Goal: Task Accomplishment & Management: Complete application form

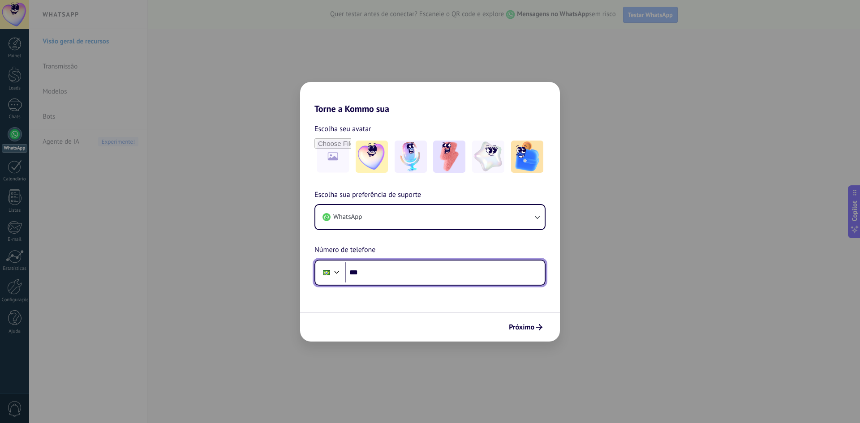
click at [401, 270] on input "***" at bounding box center [445, 272] width 200 height 21
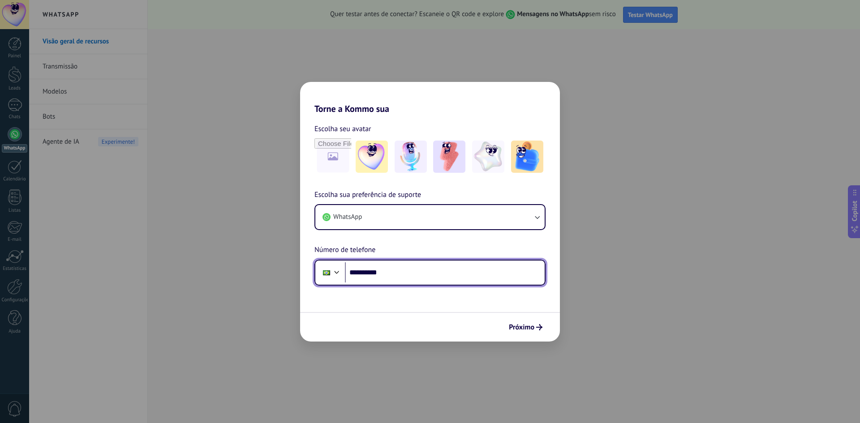
click at [405, 270] on input "**********" at bounding box center [445, 272] width 200 height 21
type input "**********"
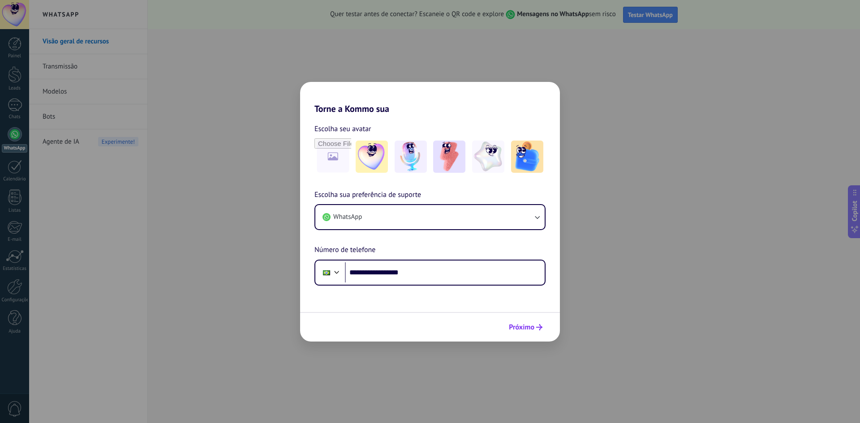
click at [520, 330] on span "Próximo" at bounding box center [522, 327] width 26 height 6
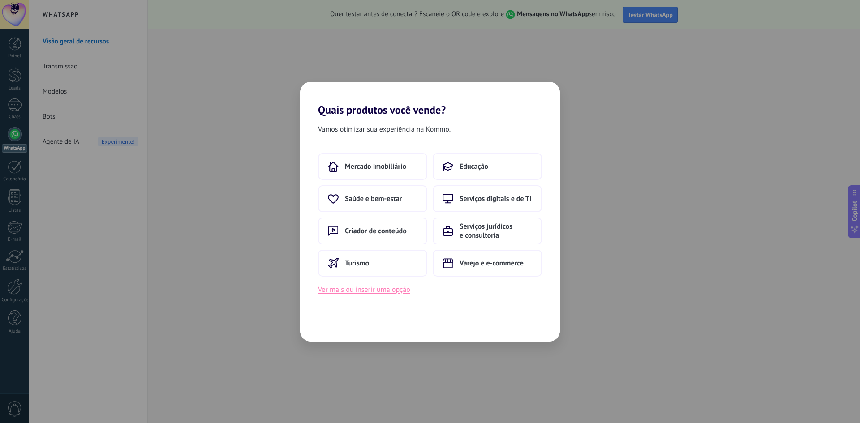
click at [396, 290] on button "Ver mais ou inserir uma opção" at bounding box center [364, 290] width 92 height 12
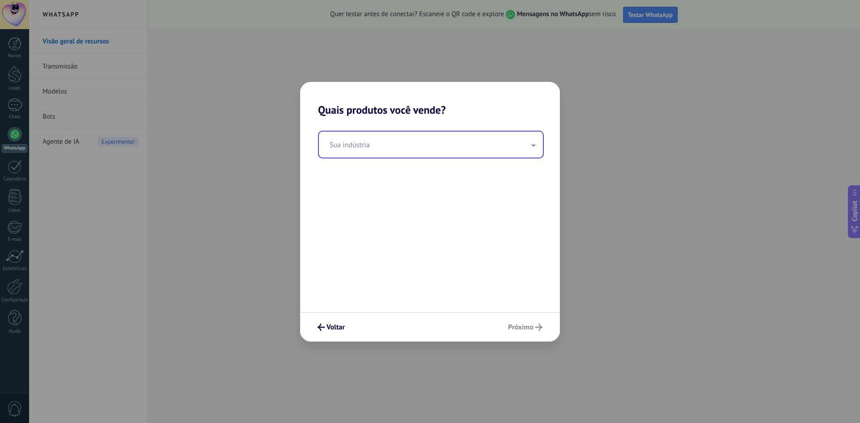
click at [378, 146] on input "text" at bounding box center [431, 145] width 224 height 26
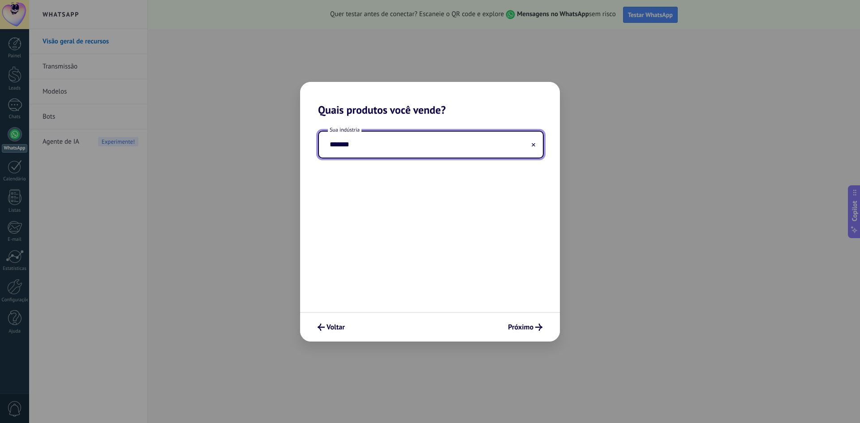
drag, startPoint x: 357, startPoint y: 147, endPoint x: 288, endPoint y: 141, distance: 68.8
click at [288, 141] on div "Quais produtos você vende? Sua indústria ******* [GEOGRAPHIC_DATA]" at bounding box center [430, 211] width 860 height 423
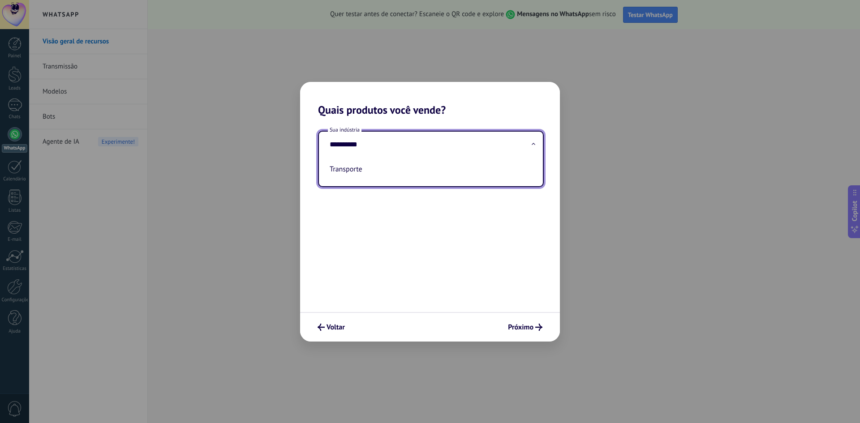
click at [351, 179] on ul "Transporte" at bounding box center [427, 172] width 217 height 29
click at [351, 171] on li "Transporte" at bounding box center [429, 169] width 206 height 20
type input "**********"
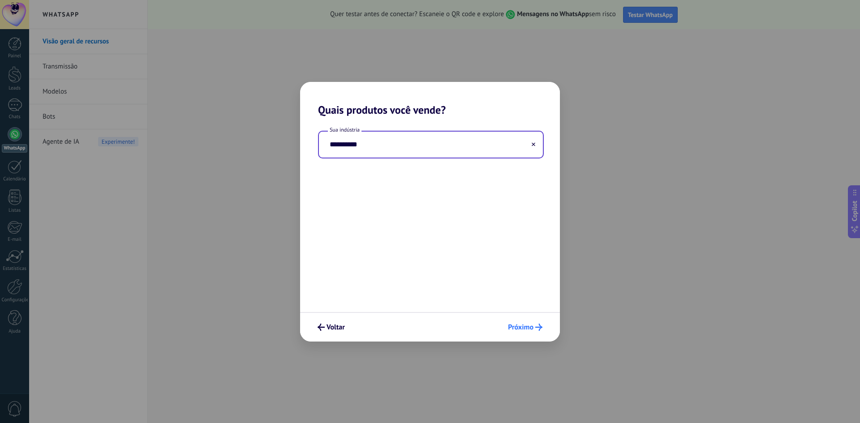
click at [514, 325] on span "Próximo" at bounding box center [521, 327] width 26 height 6
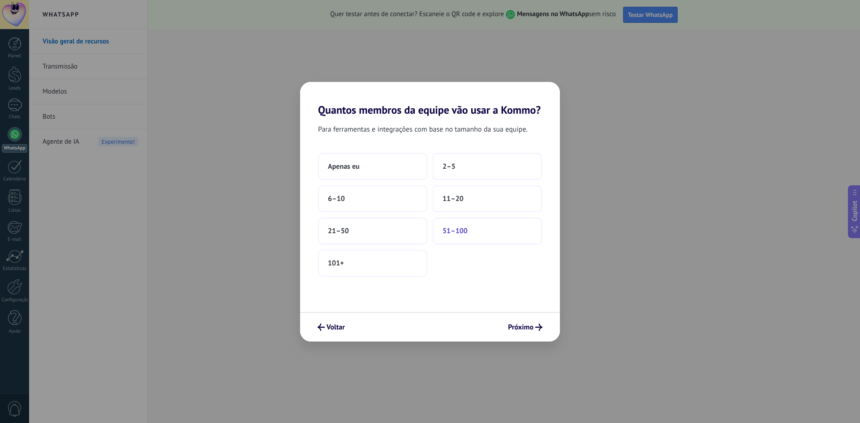
click at [463, 232] on span "51–100" at bounding box center [454, 231] width 25 height 9
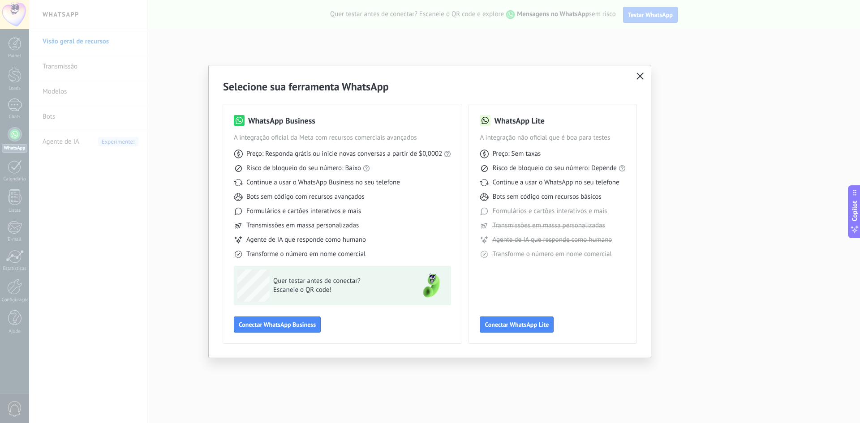
click at [643, 76] on icon "button" at bounding box center [639, 76] width 7 height 7
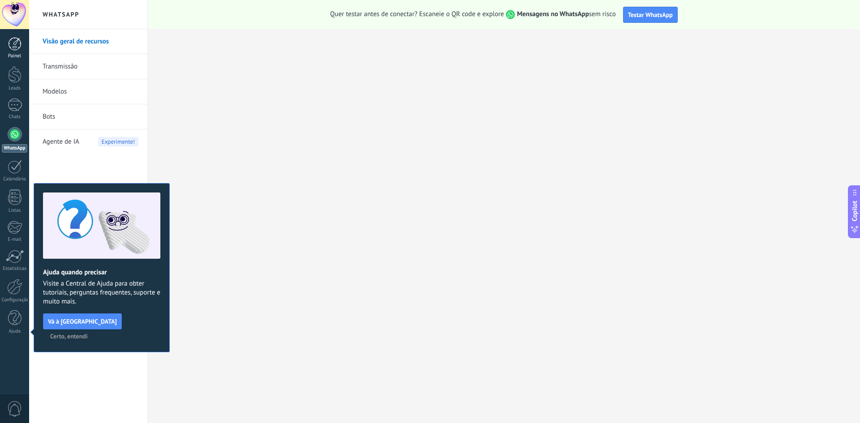
click at [16, 46] on div at bounding box center [14, 43] width 13 height 13
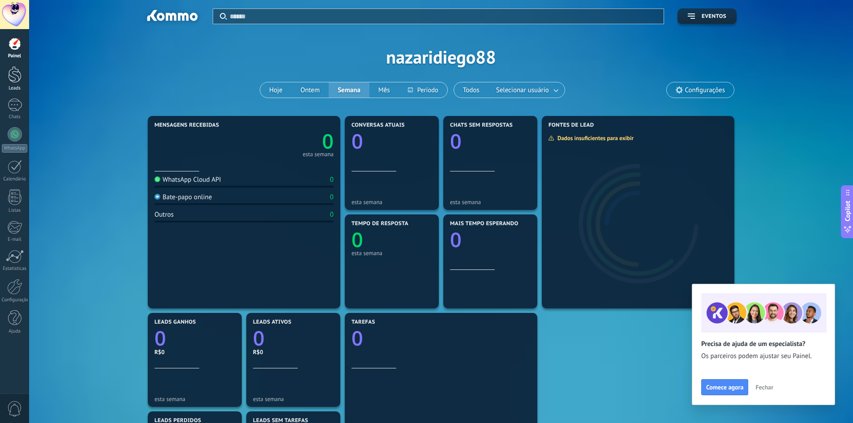
click at [14, 81] on div at bounding box center [14, 74] width 13 height 17
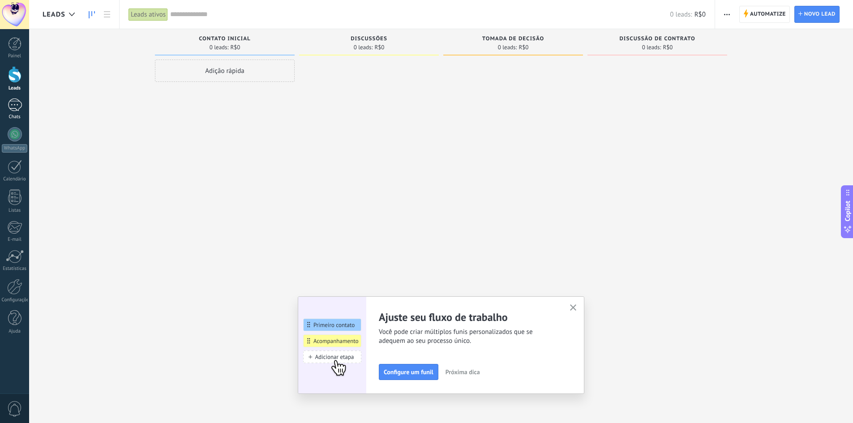
click at [20, 113] on link "Chats" at bounding box center [14, 109] width 29 height 21
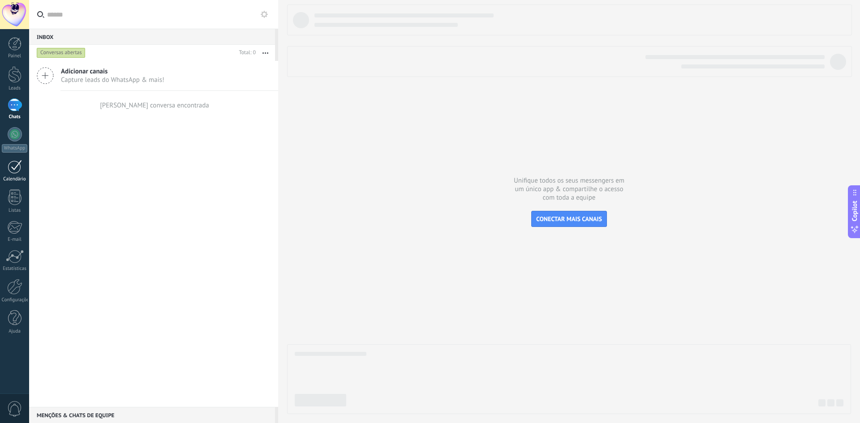
click at [17, 175] on link "Calendário" at bounding box center [14, 171] width 29 height 22
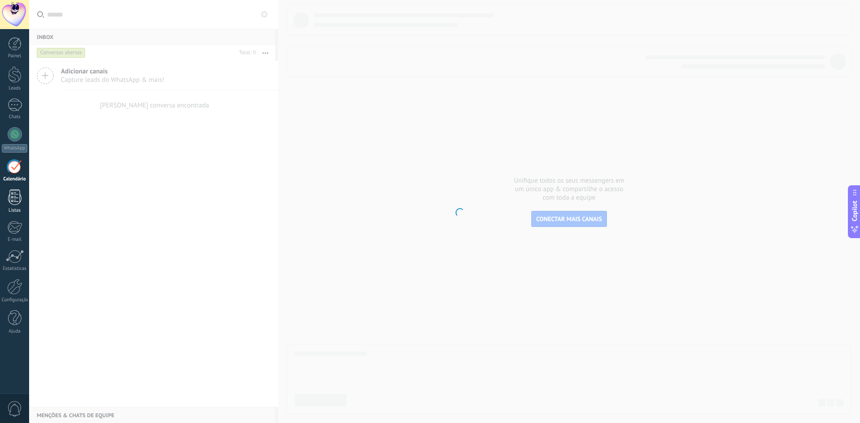
click at [20, 205] on div at bounding box center [14, 197] width 13 height 16
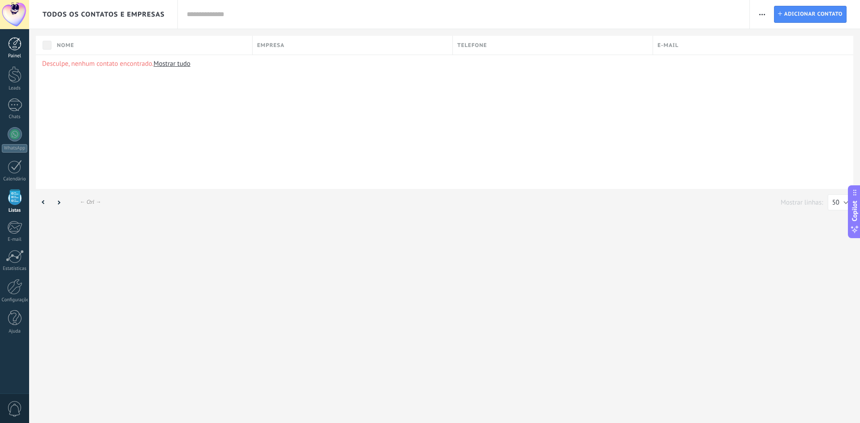
click at [17, 47] on div at bounding box center [14, 43] width 13 height 13
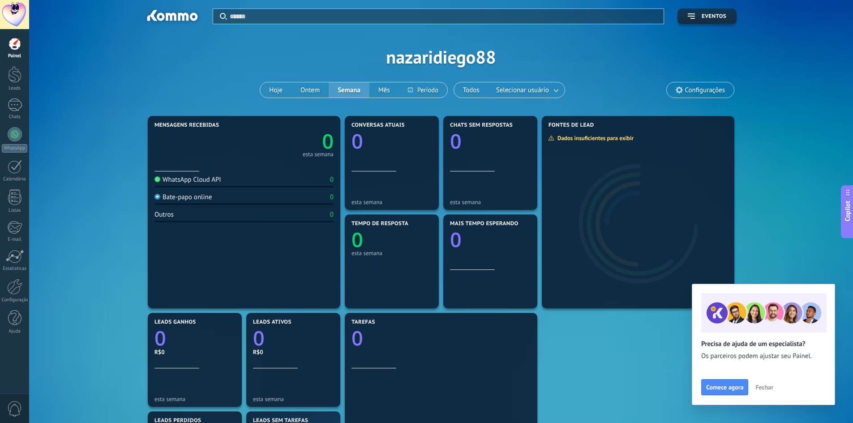
click at [769, 387] on span "Fechar" at bounding box center [764, 387] width 18 height 6
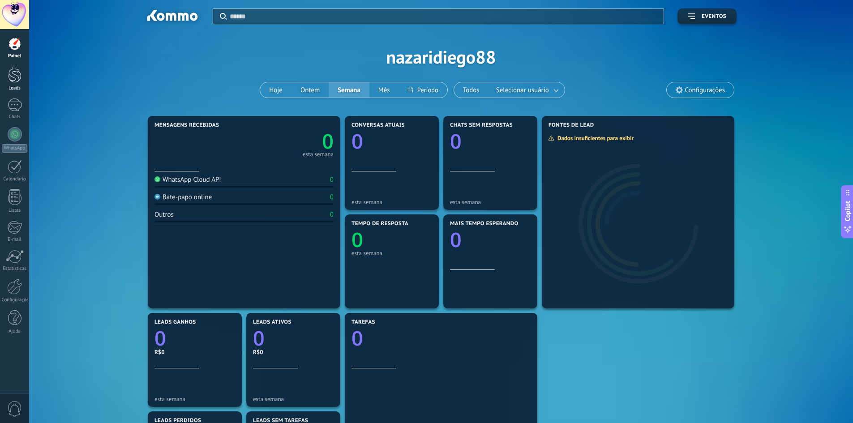
click at [21, 68] on div at bounding box center [14, 74] width 13 height 17
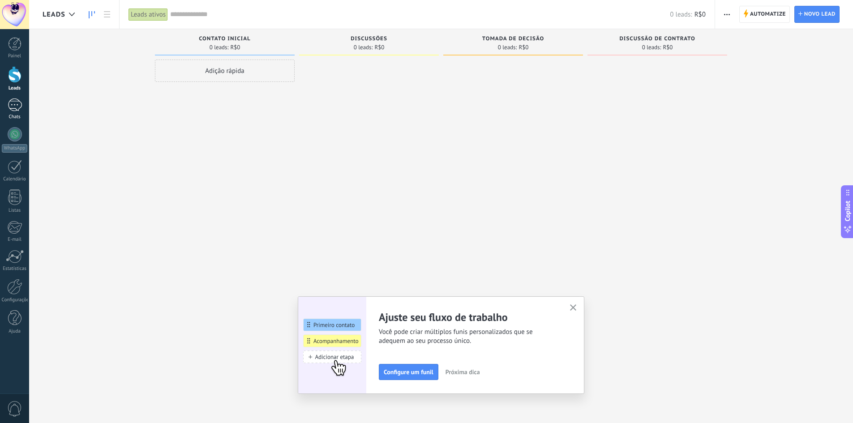
click at [13, 103] on div at bounding box center [15, 105] width 14 height 13
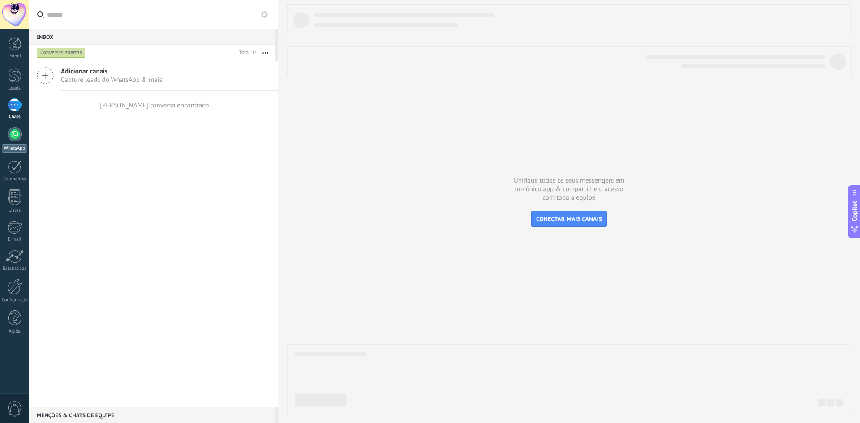
click at [13, 131] on div at bounding box center [15, 134] width 14 height 14
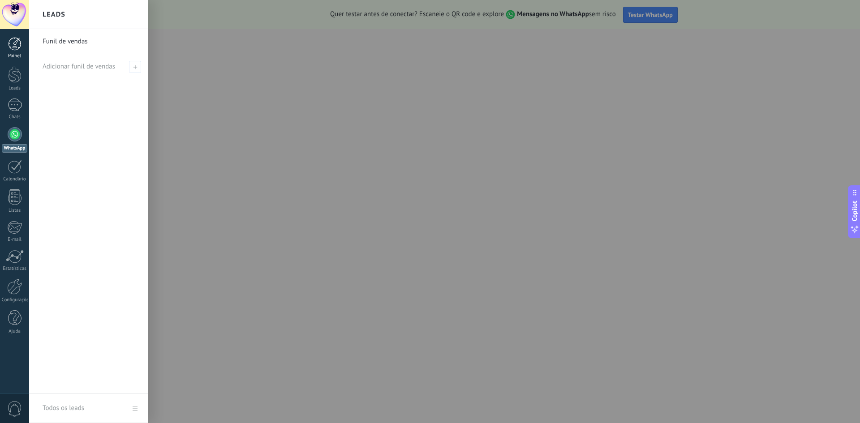
click at [23, 48] on link "Painel" at bounding box center [14, 48] width 29 height 22
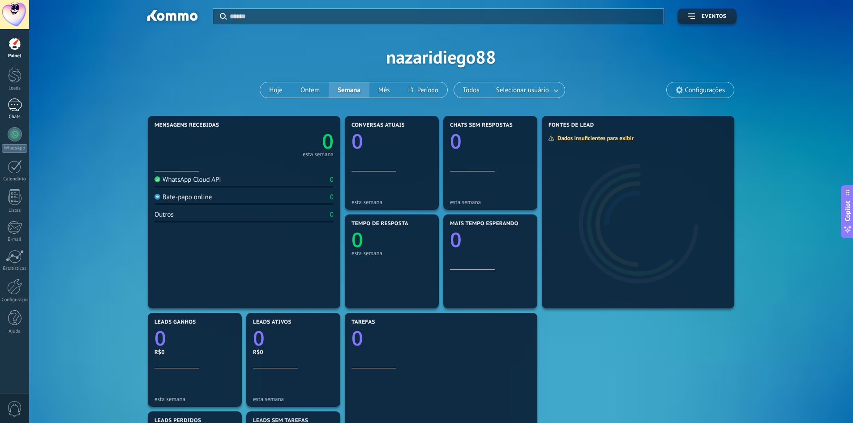
click at [8, 103] on div at bounding box center [15, 105] width 14 height 13
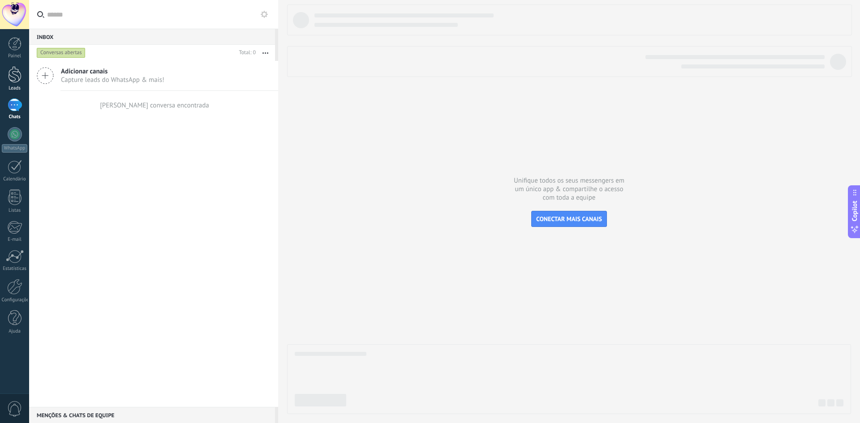
click at [11, 79] on div at bounding box center [14, 74] width 13 height 17
